Goal: Find specific page/section: Find specific page/section

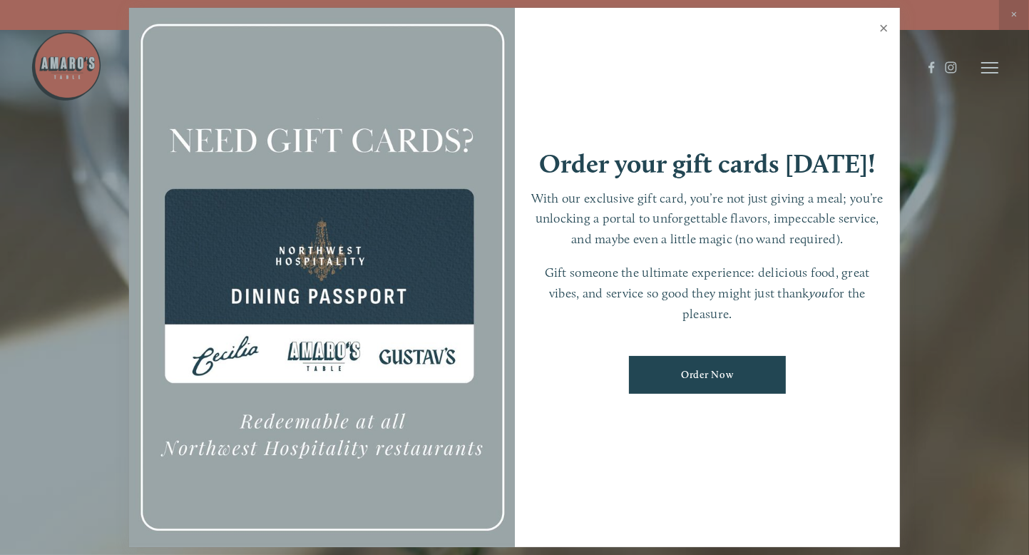
click at [887, 29] on link "Close" at bounding box center [884, 30] width 28 height 40
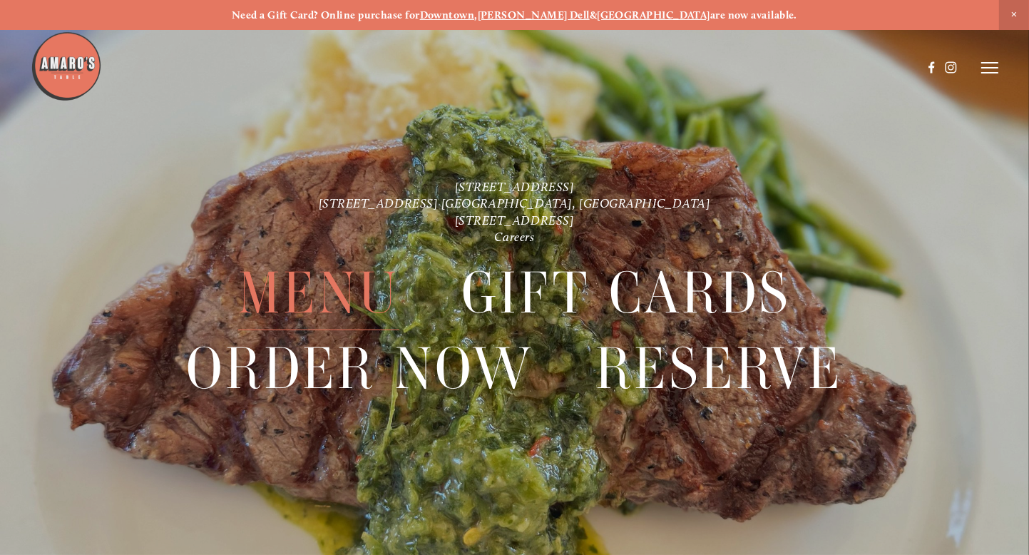
click at [307, 282] on span "Menu" at bounding box center [318, 293] width 161 height 74
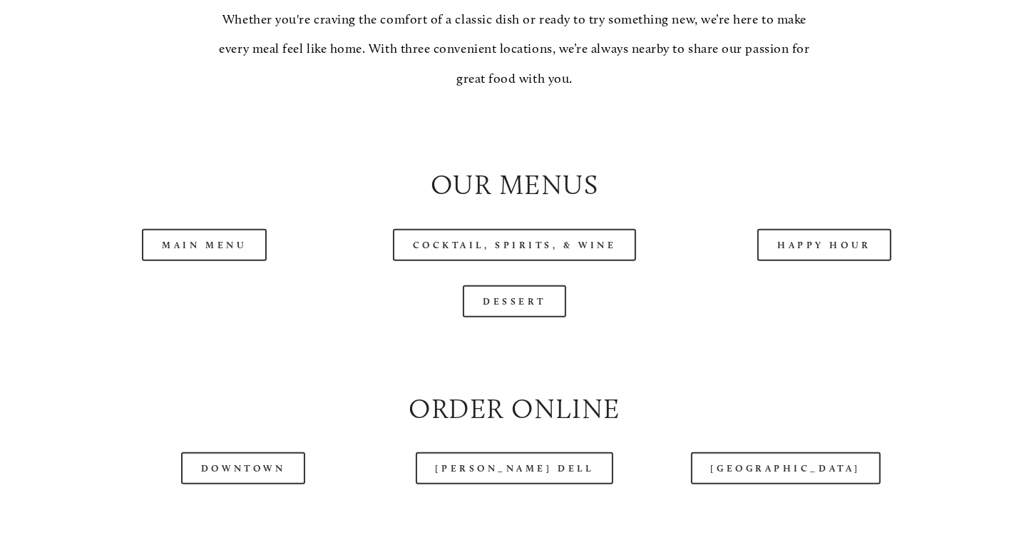
scroll to position [1355, 0]
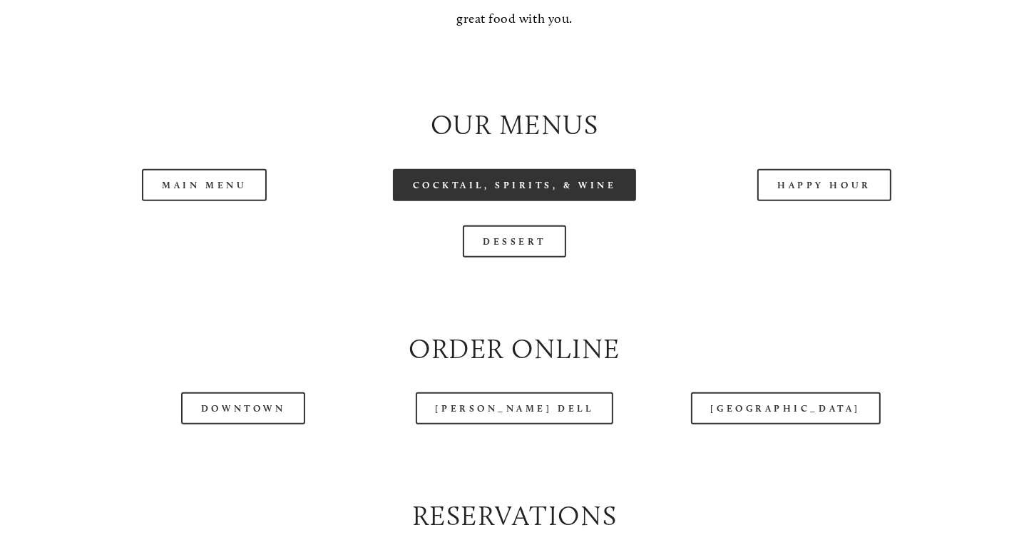
click at [526, 201] on link "Cocktail, Spirits, & Wine" at bounding box center [515, 185] width 244 height 32
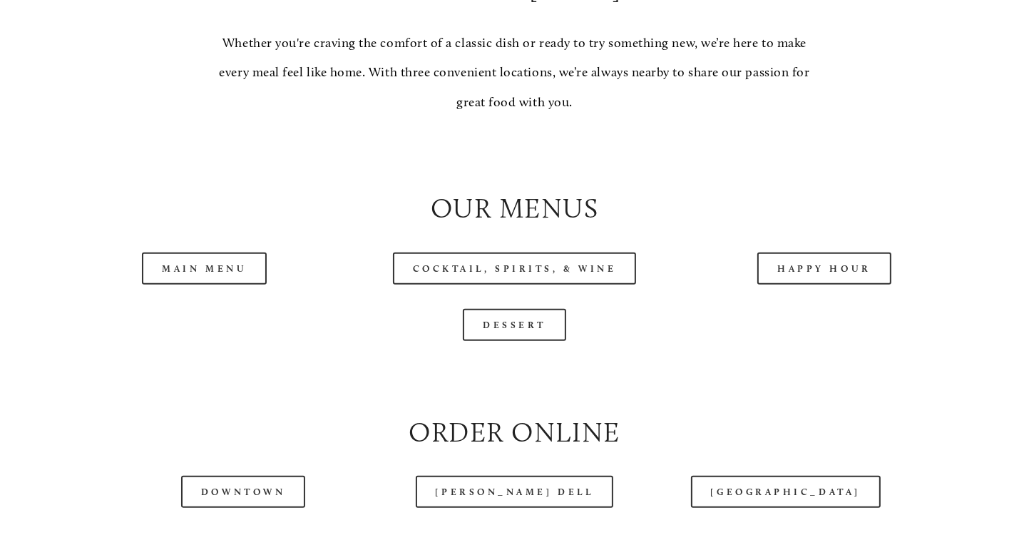
scroll to position [1355, 0]
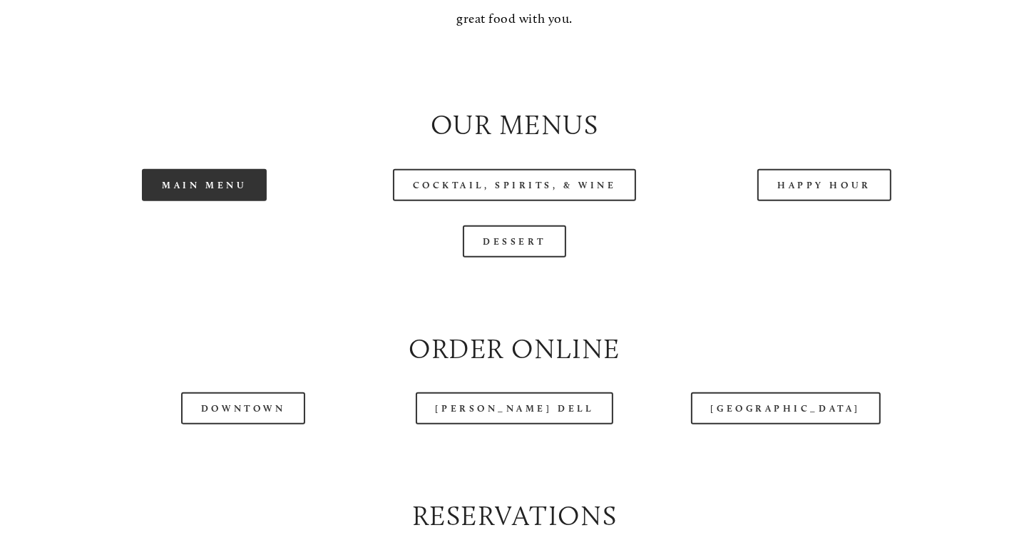
click at [243, 201] on link "Main Menu" at bounding box center [204, 185] width 125 height 32
